Goal: Book appointment/travel/reservation

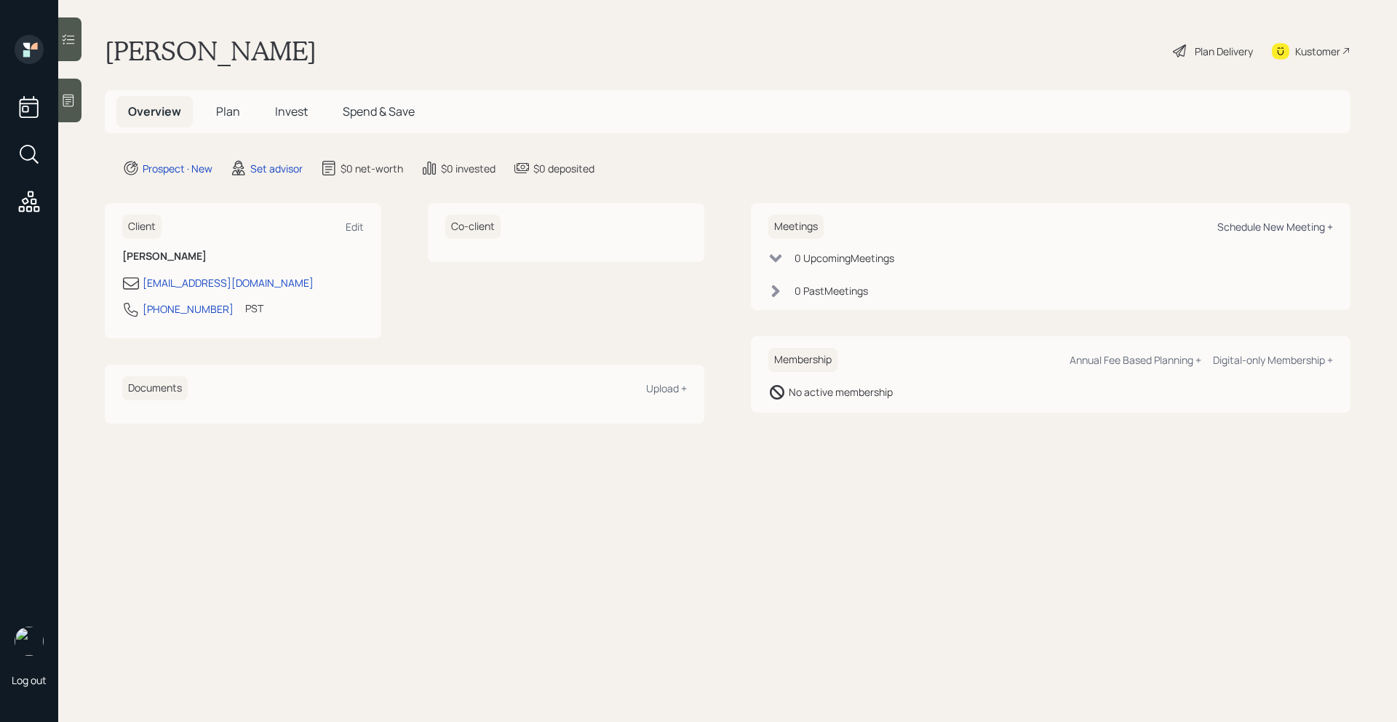
click at [1292, 226] on div "Schedule New Meeting +" at bounding box center [1275, 227] width 116 height 14
select select "round-[PERSON_NAME]"
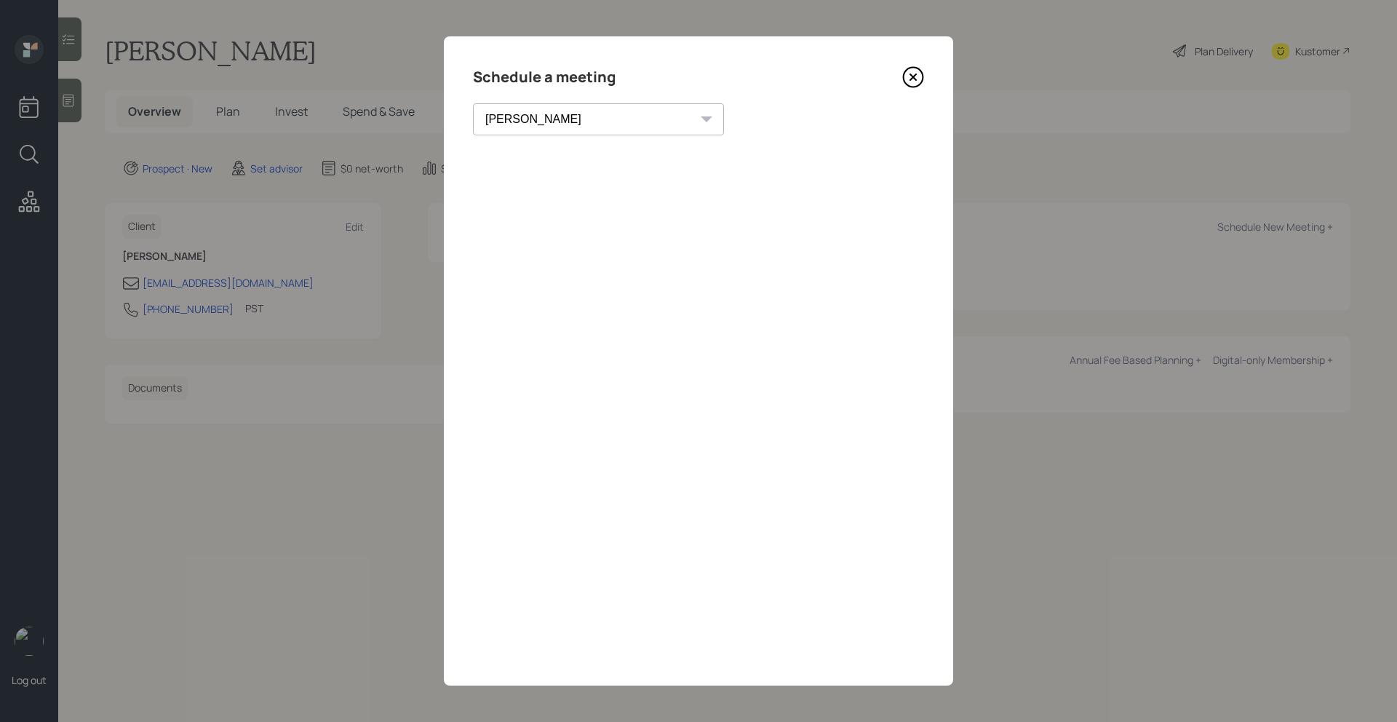
click at [589, 126] on select "[PERSON_NAME] [PERSON_NAME] [PERSON_NAME] [PERSON_NAME] [PERSON_NAME] [PERSON_N…" at bounding box center [598, 119] width 251 height 32
click at [917, 74] on icon at bounding box center [913, 77] width 22 height 22
